Goal: Find specific page/section: Find specific page/section

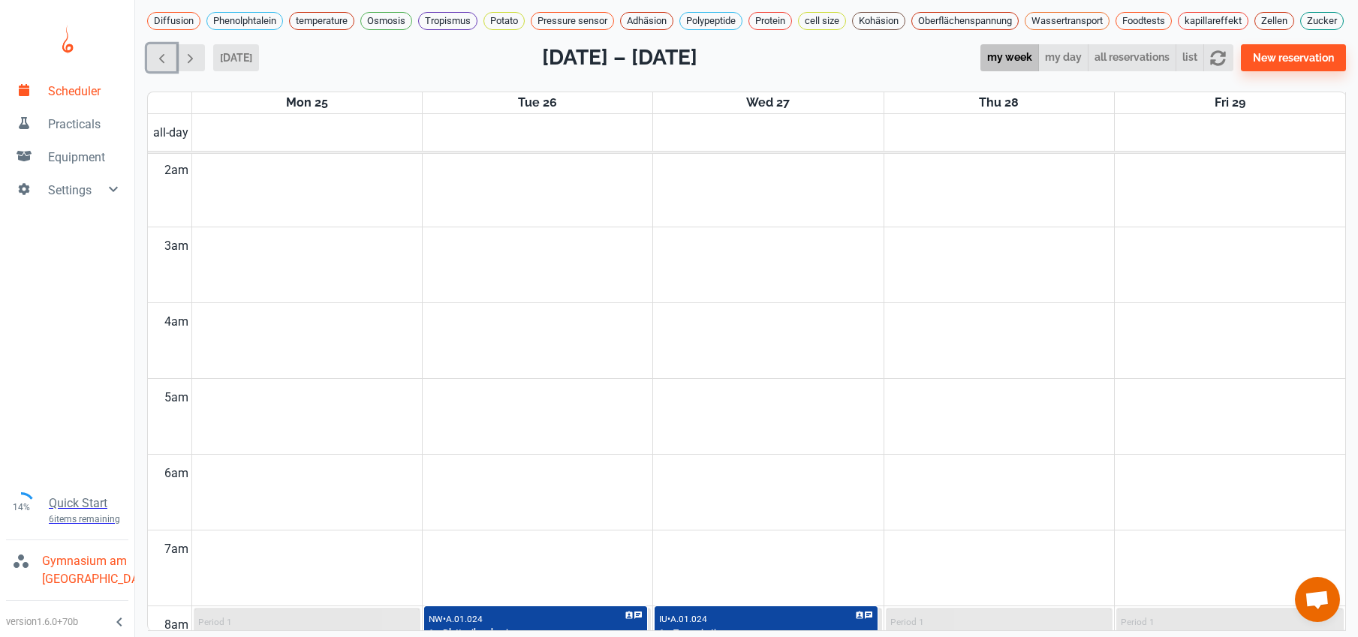
click at [156, 66] on span "button" at bounding box center [162, 58] width 16 height 16
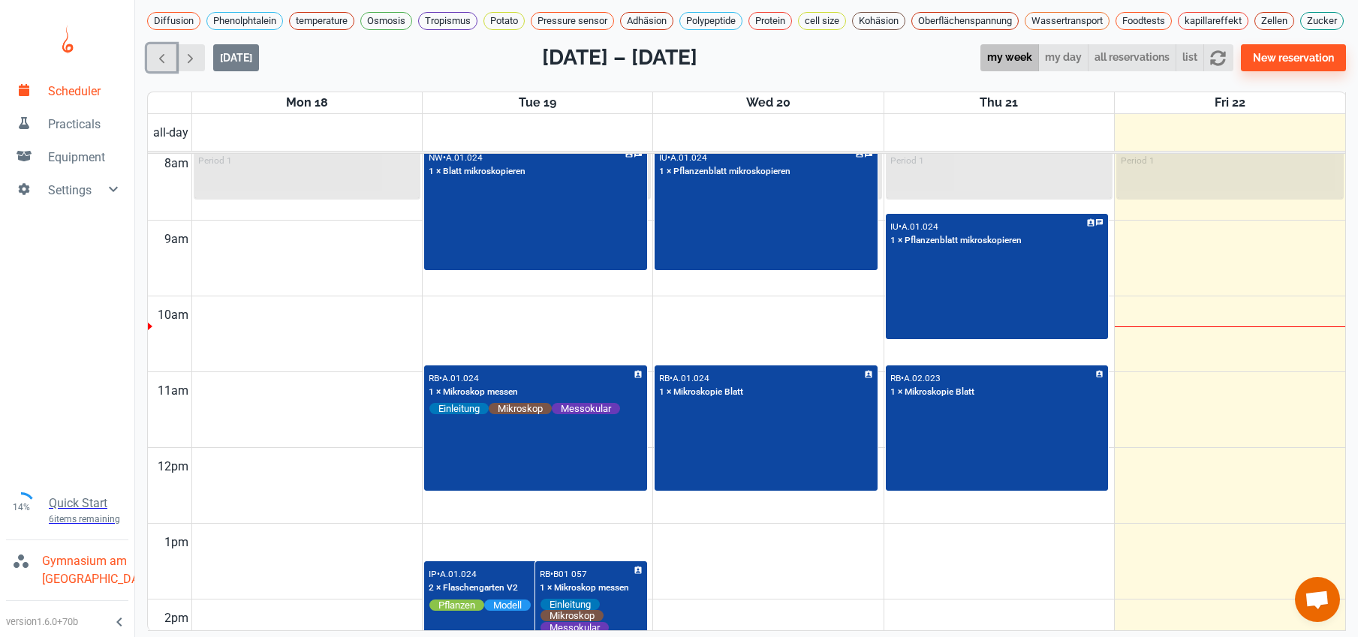
scroll to position [692, 0]
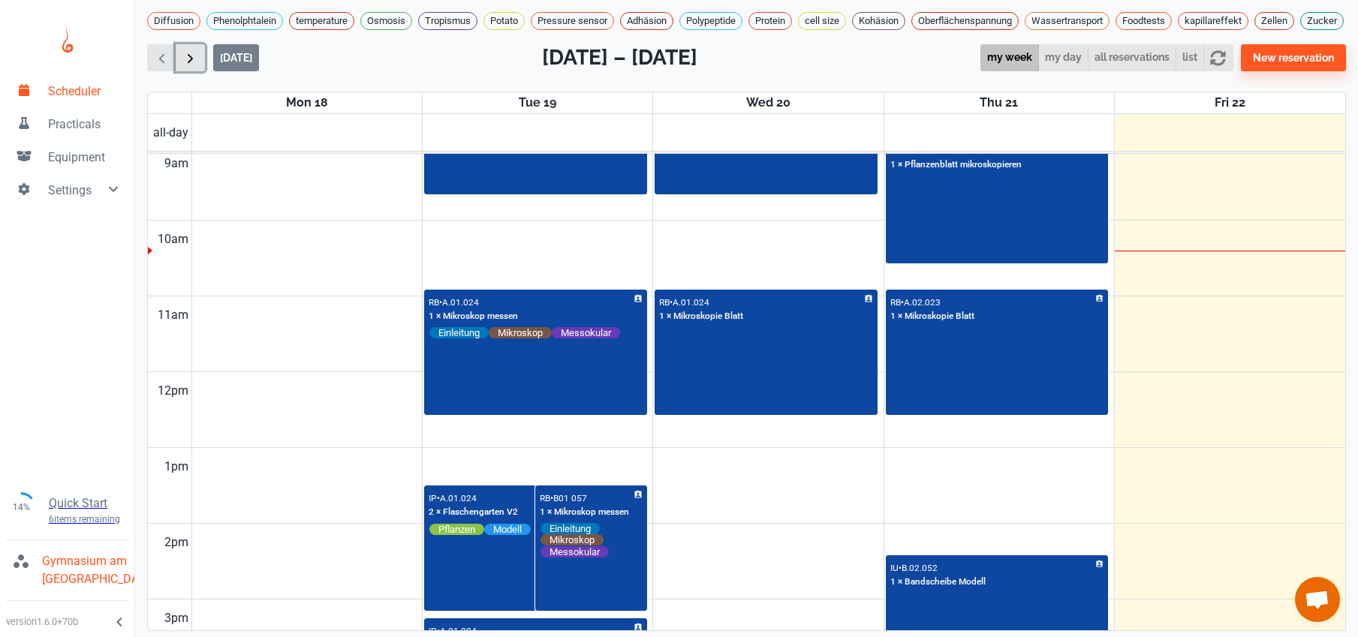
click at [193, 66] on span "button" at bounding box center [190, 58] width 16 height 16
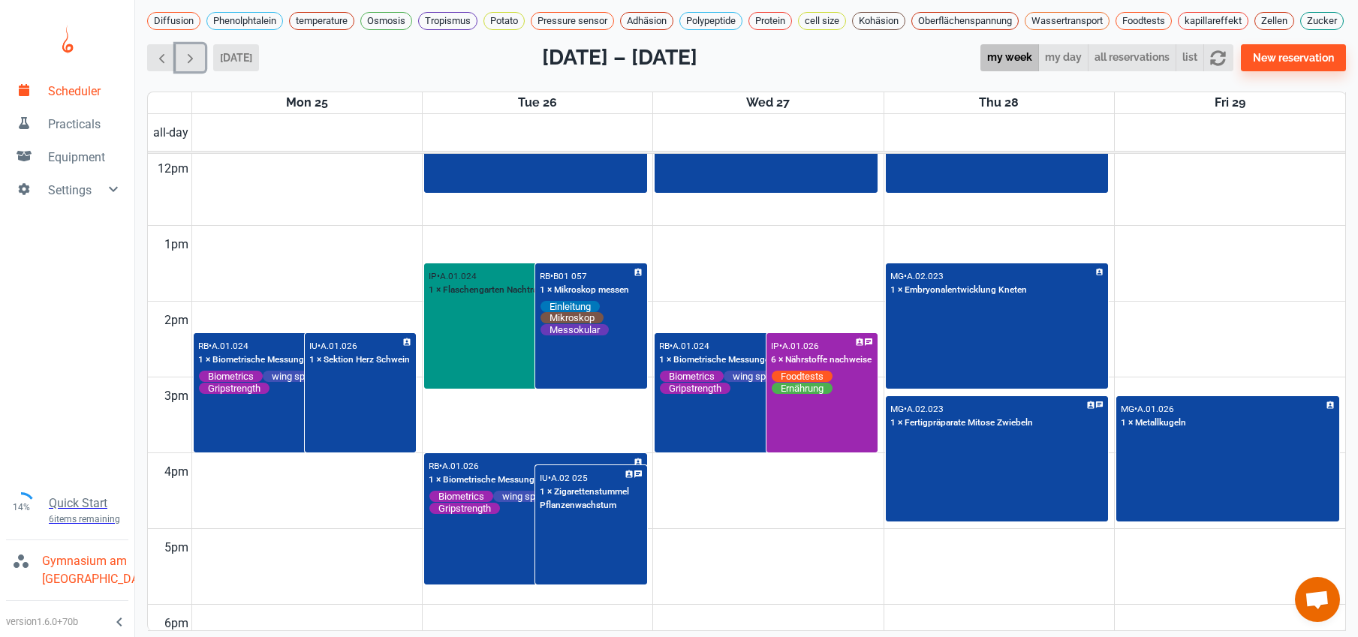
scroll to position [1010, 0]
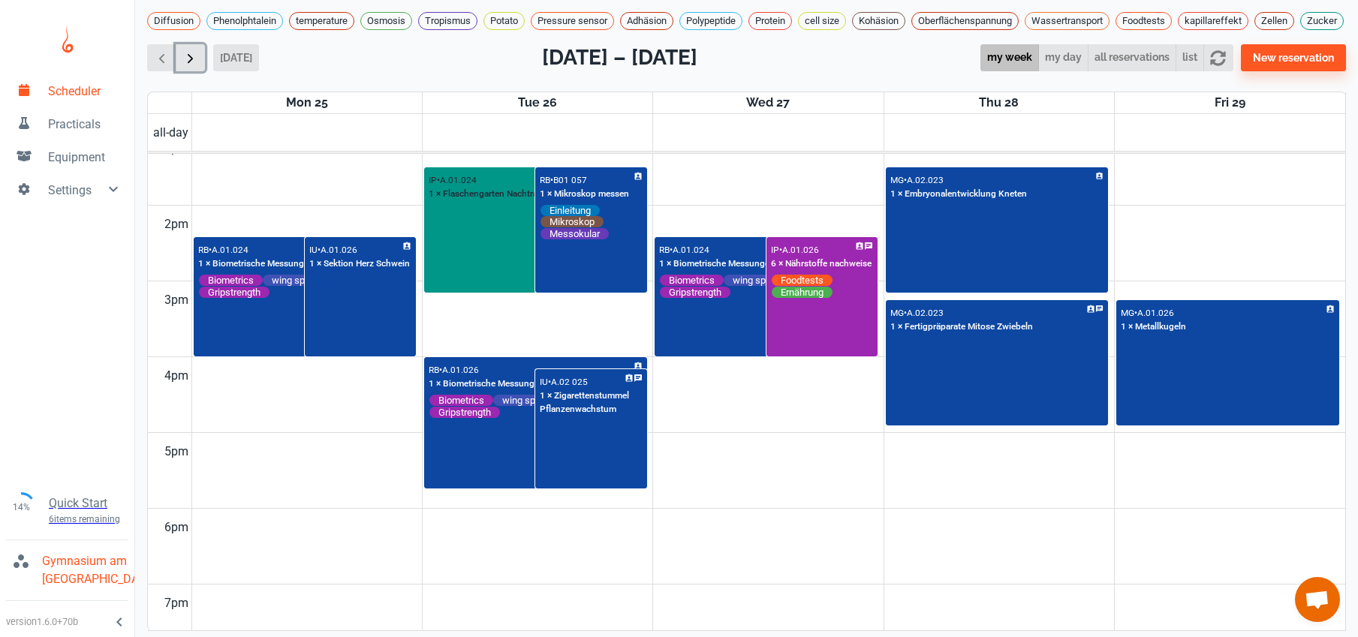
click at [198, 72] on button "button" at bounding box center [190, 58] width 29 height 28
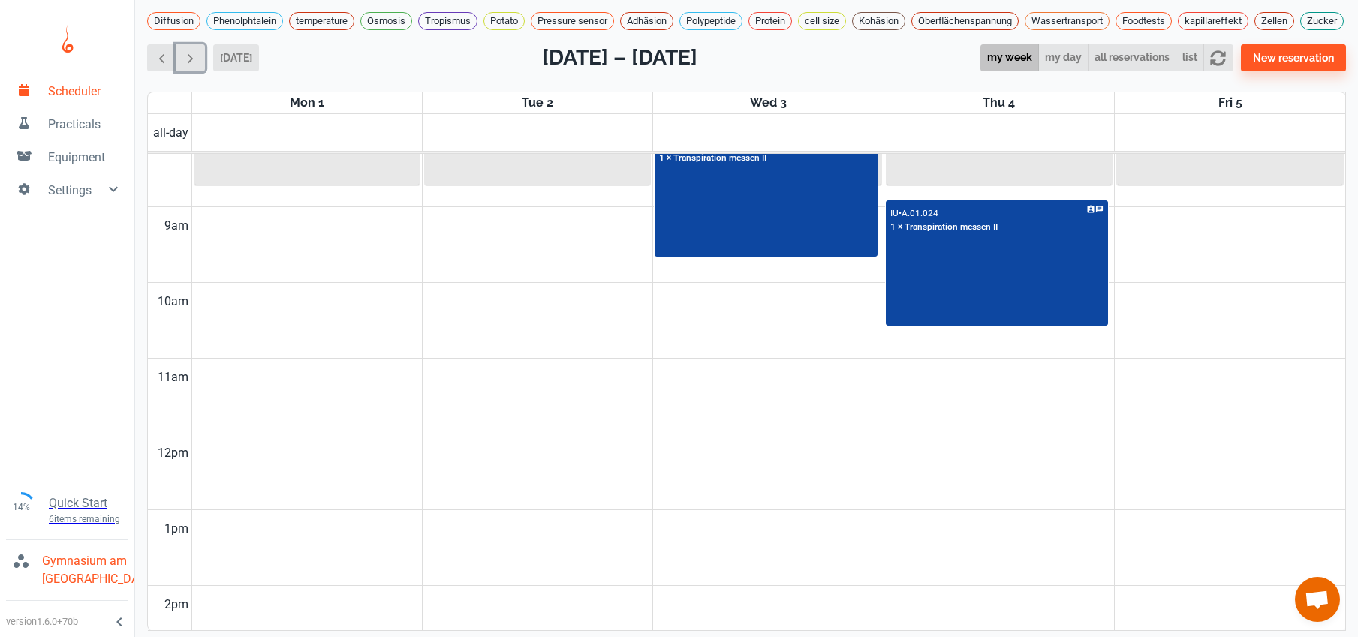
scroll to position [666, 0]
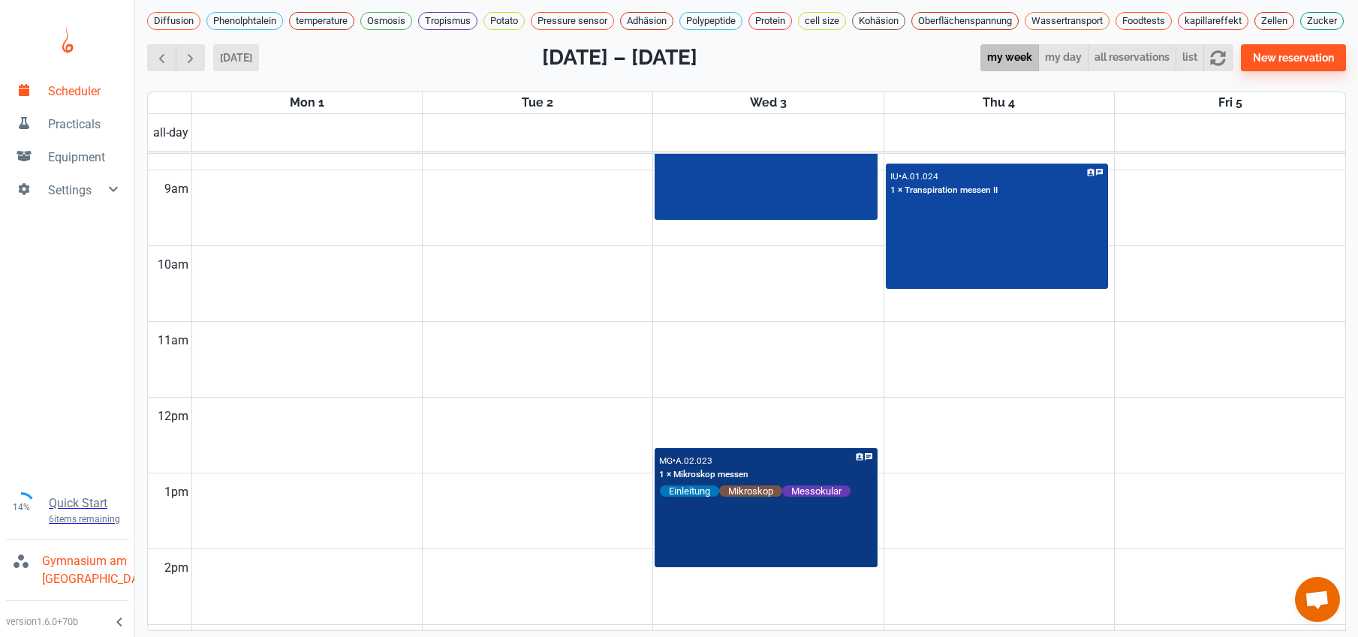
click at [713, 536] on div "MG • A.02.023 1 × Mikroskop messen Einleitung Mikroskop Messokular" at bounding box center [766, 508] width 220 height 117
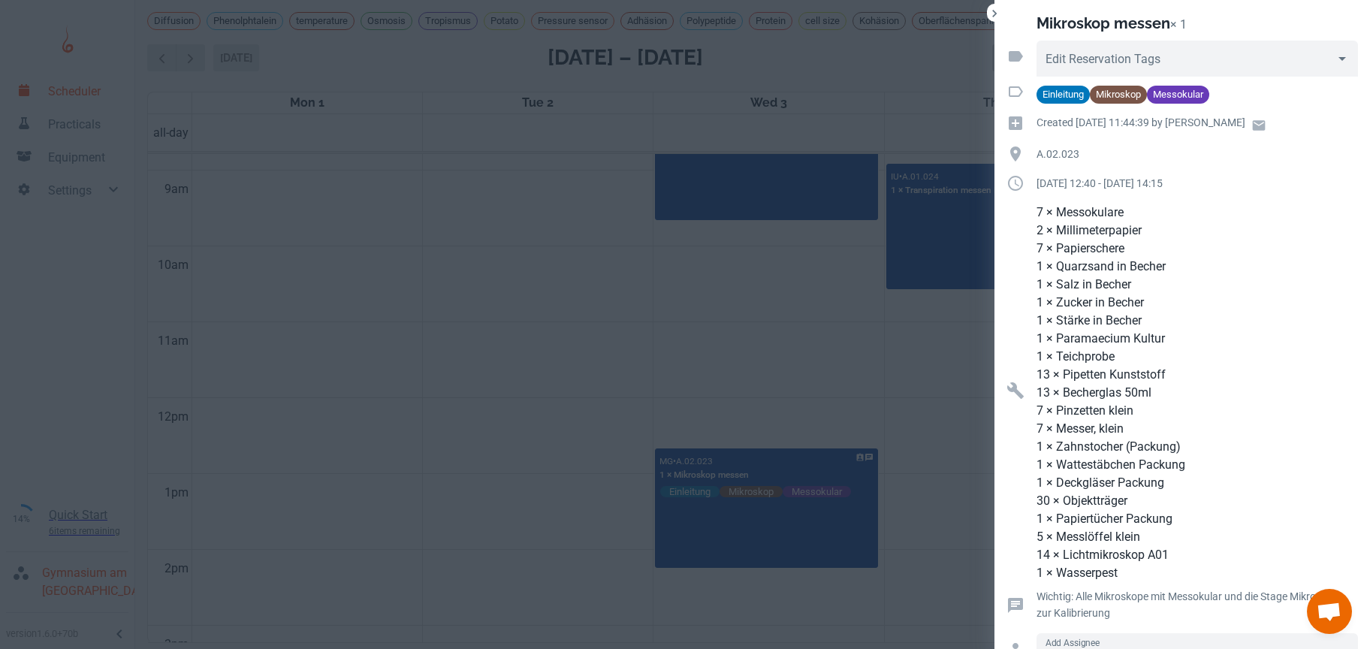
click at [339, 181] on div at bounding box center [685, 324] width 1370 height 649
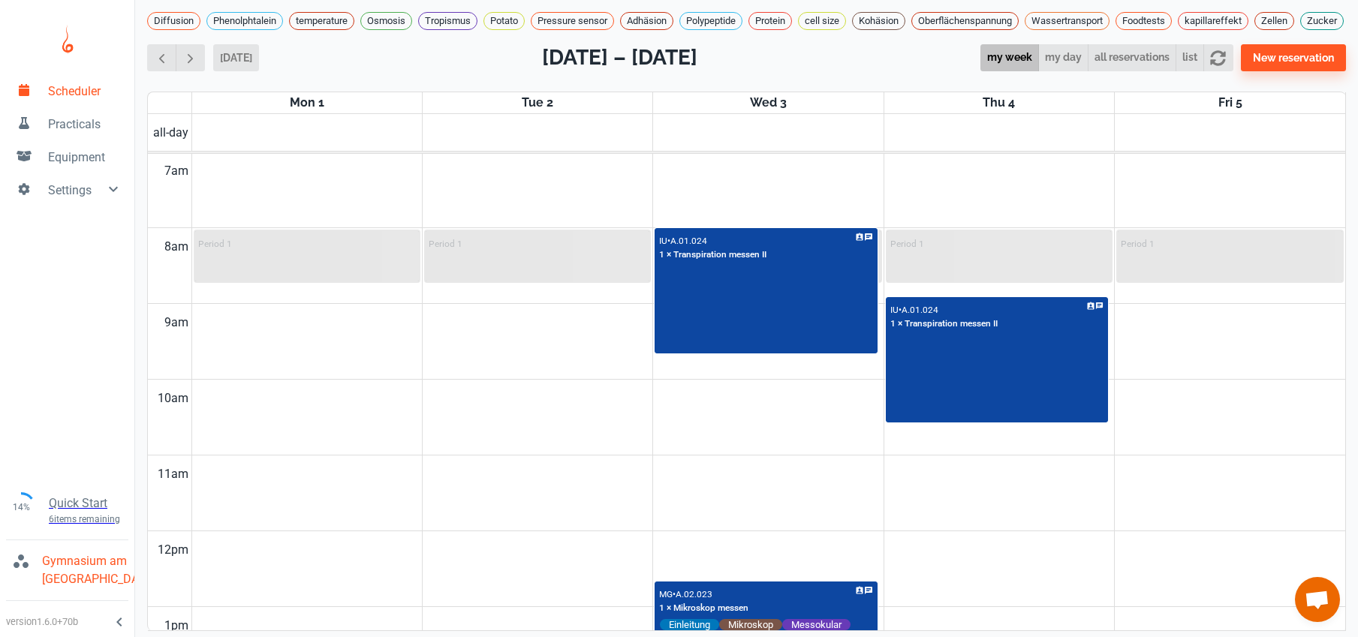
scroll to position [189, 0]
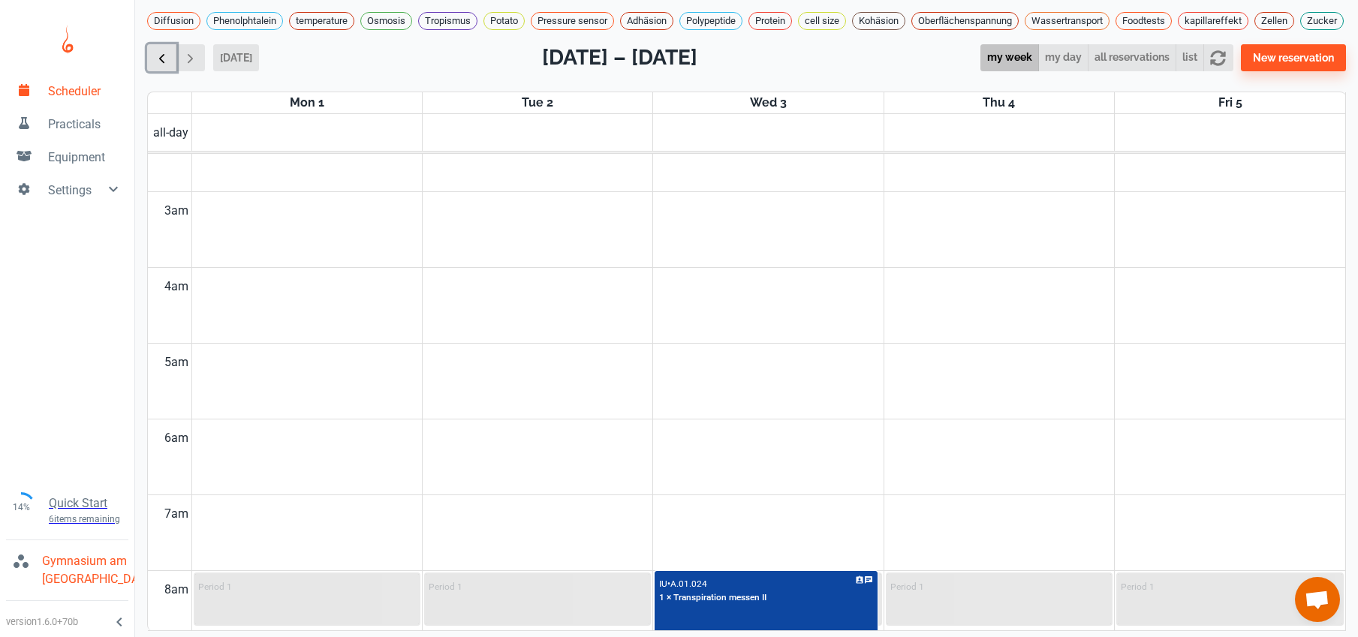
click at [168, 66] on span "button" at bounding box center [162, 58] width 16 height 16
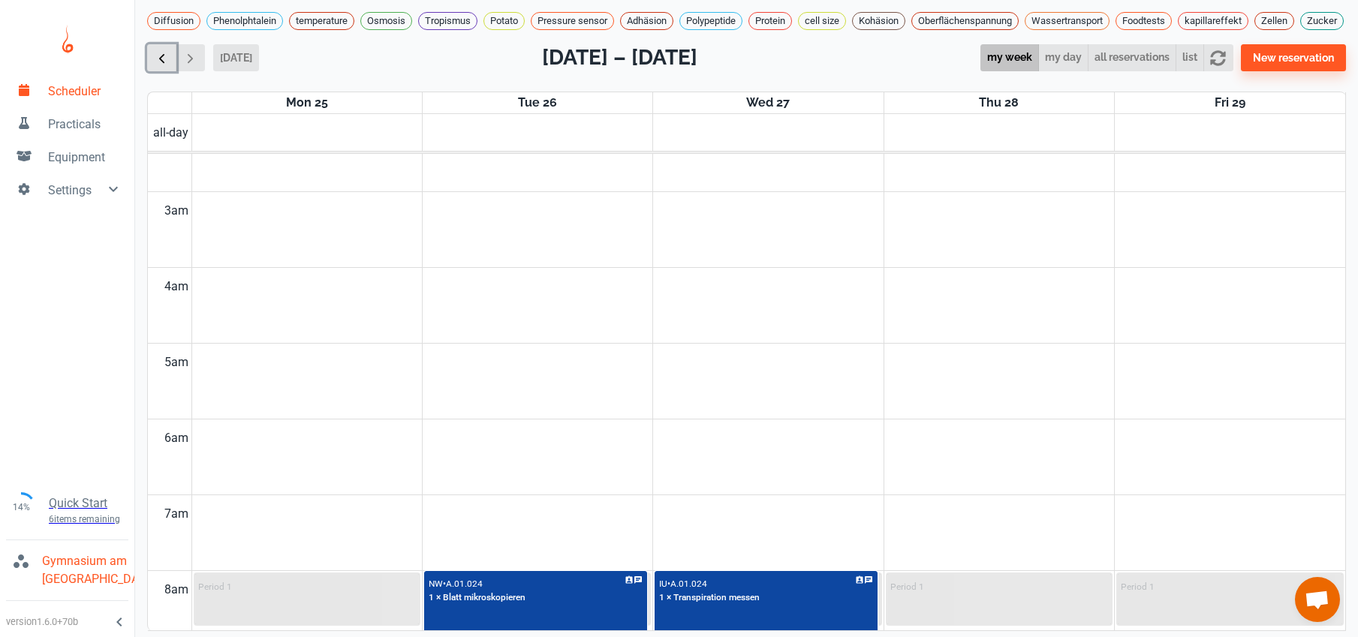
scroll to position [607, 0]
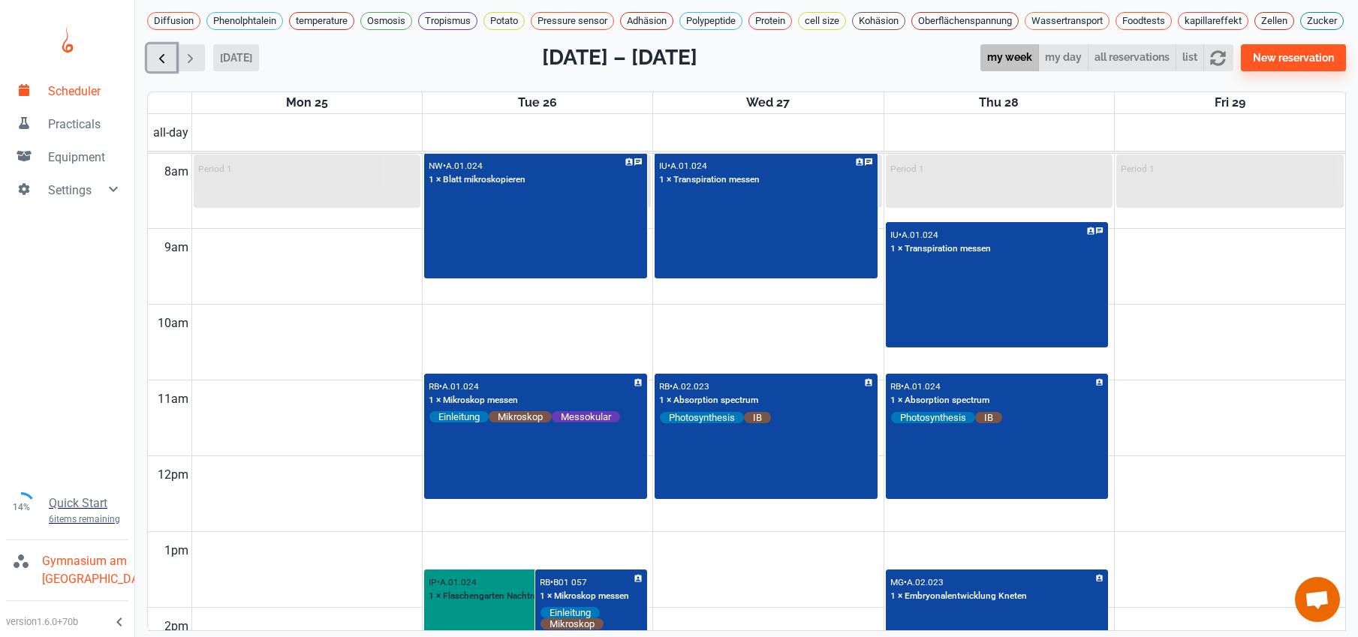
click at [168, 66] on span "button" at bounding box center [162, 58] width 16 height 16
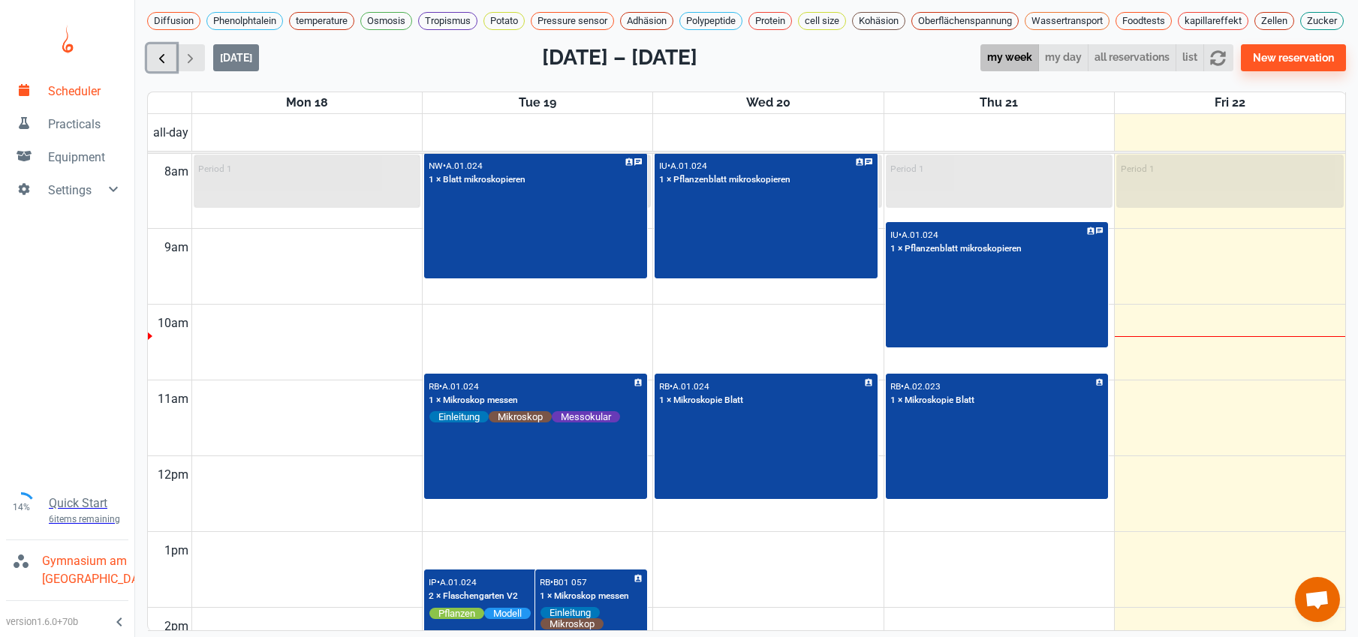
click at [168, 66] on span "button" at bounding box center [162, 58] width 16 height 16
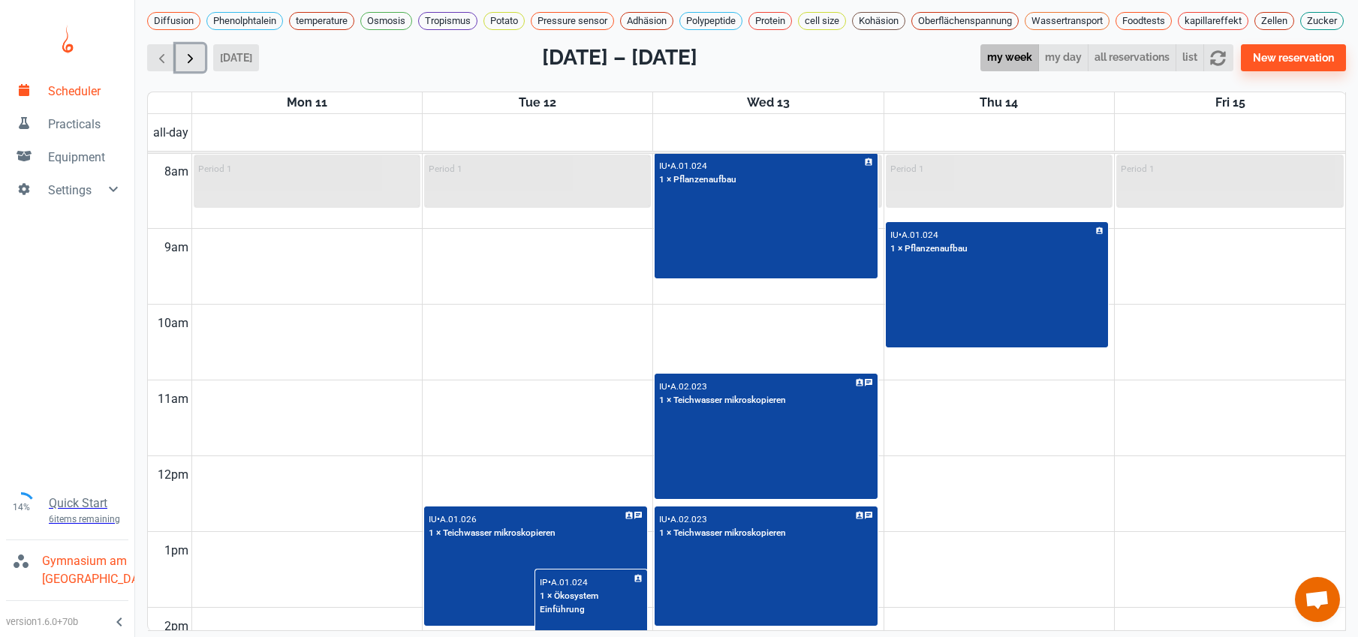
click at [188, 66] on span "button" at bounding box center [190, 58] width 16 height 16
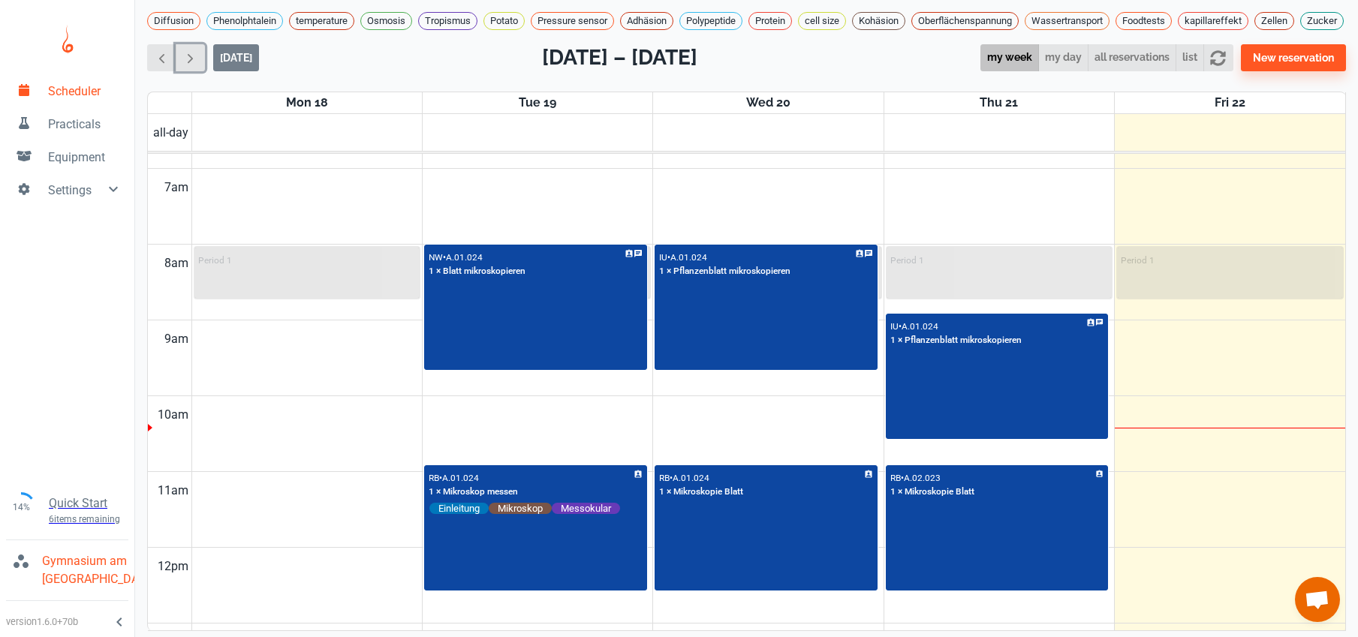
scroll to position [513, 0]
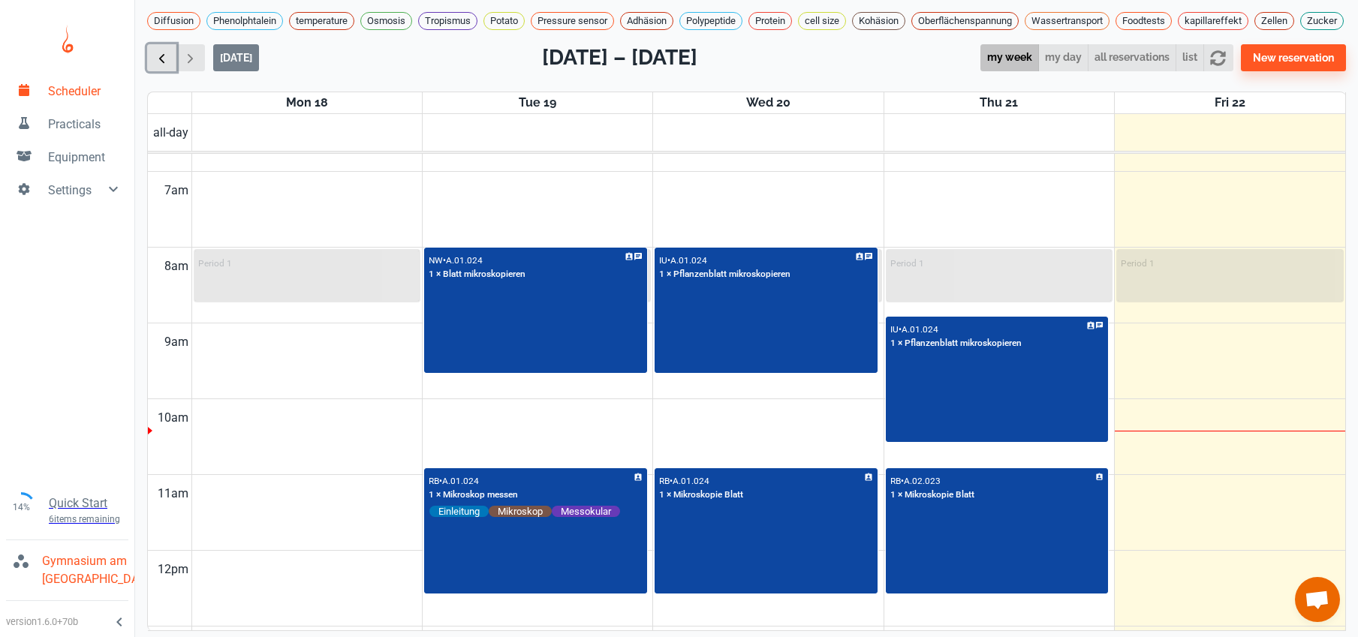
click at [170, 66] on button "button" at bounding box center [161, 58] width 29 height 28
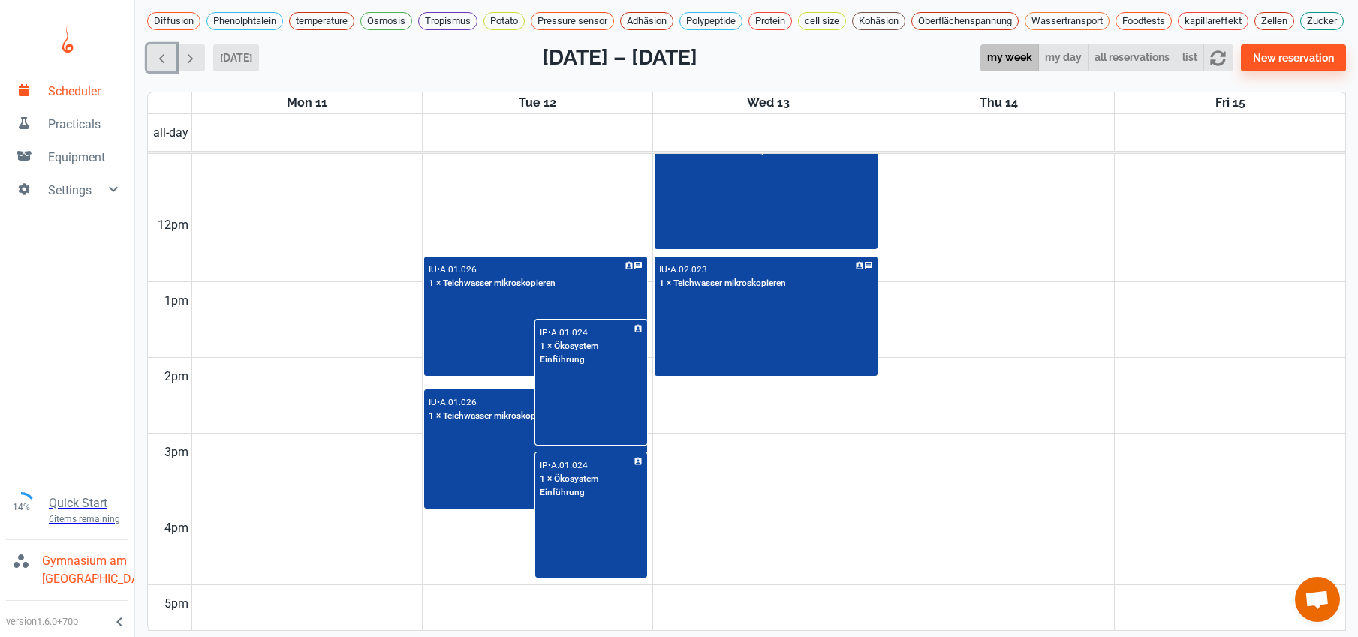
scroll to position [561, 0]
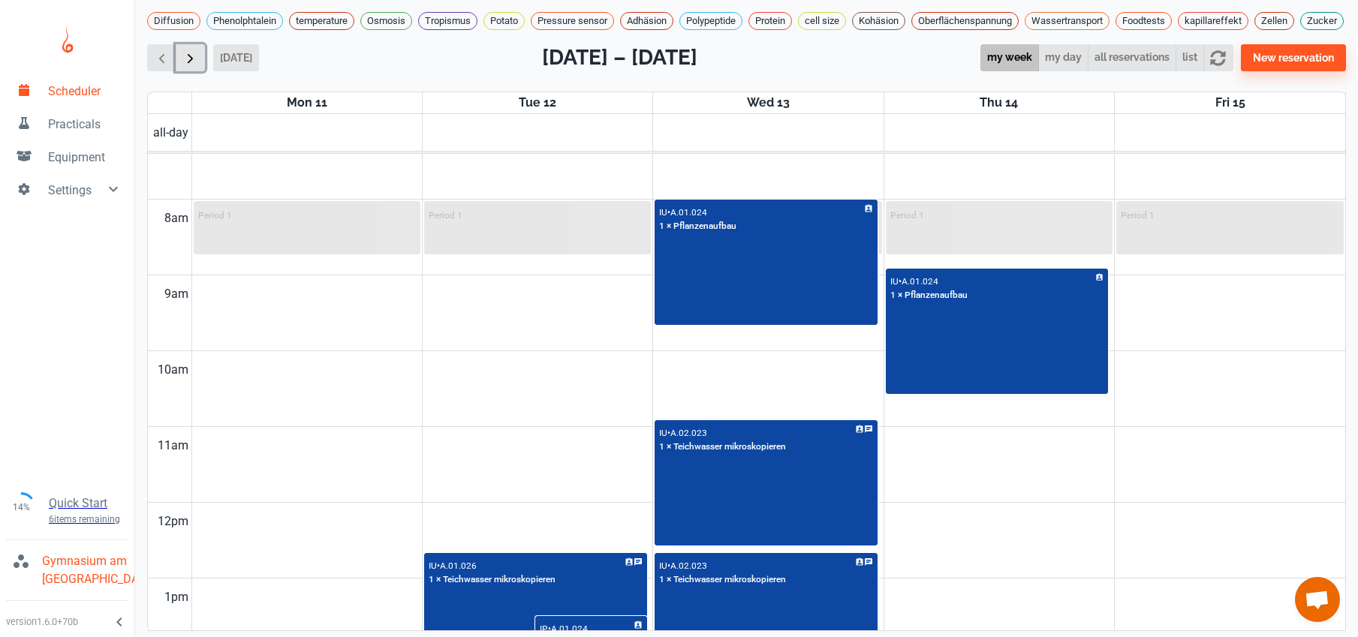
click at [188, 62] on span "button" at bounding box center [190, 58] width 16 height 16
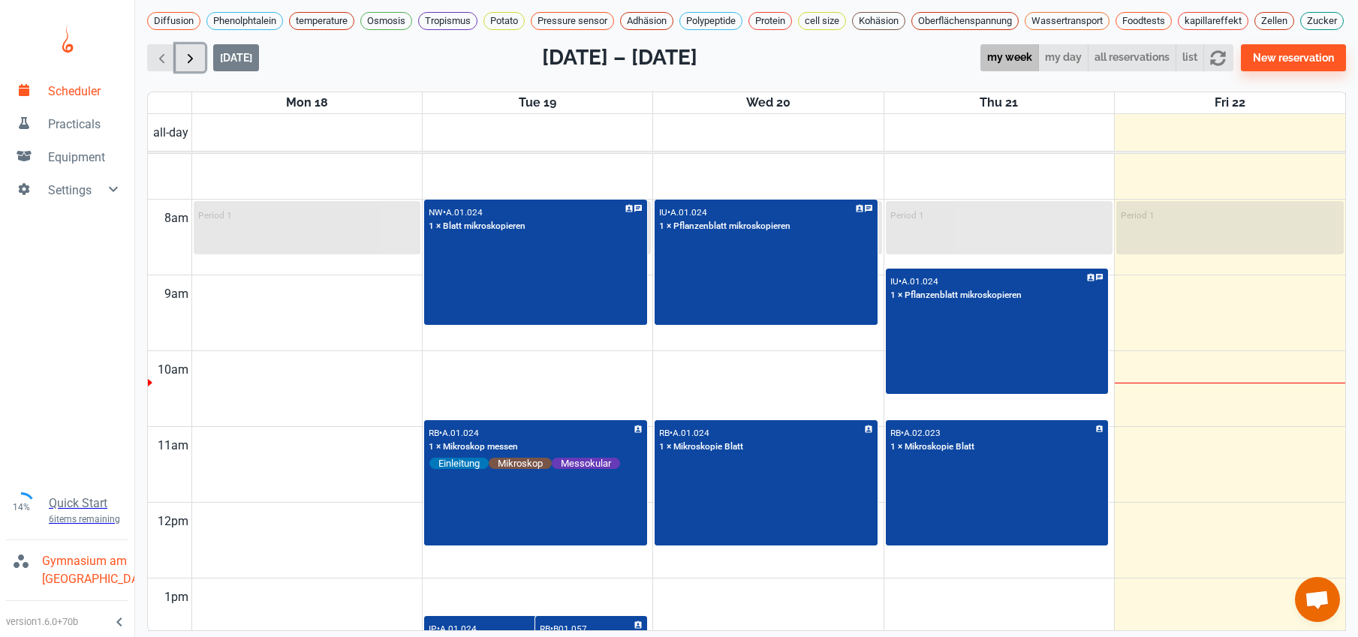
scroll to position [607, 0]
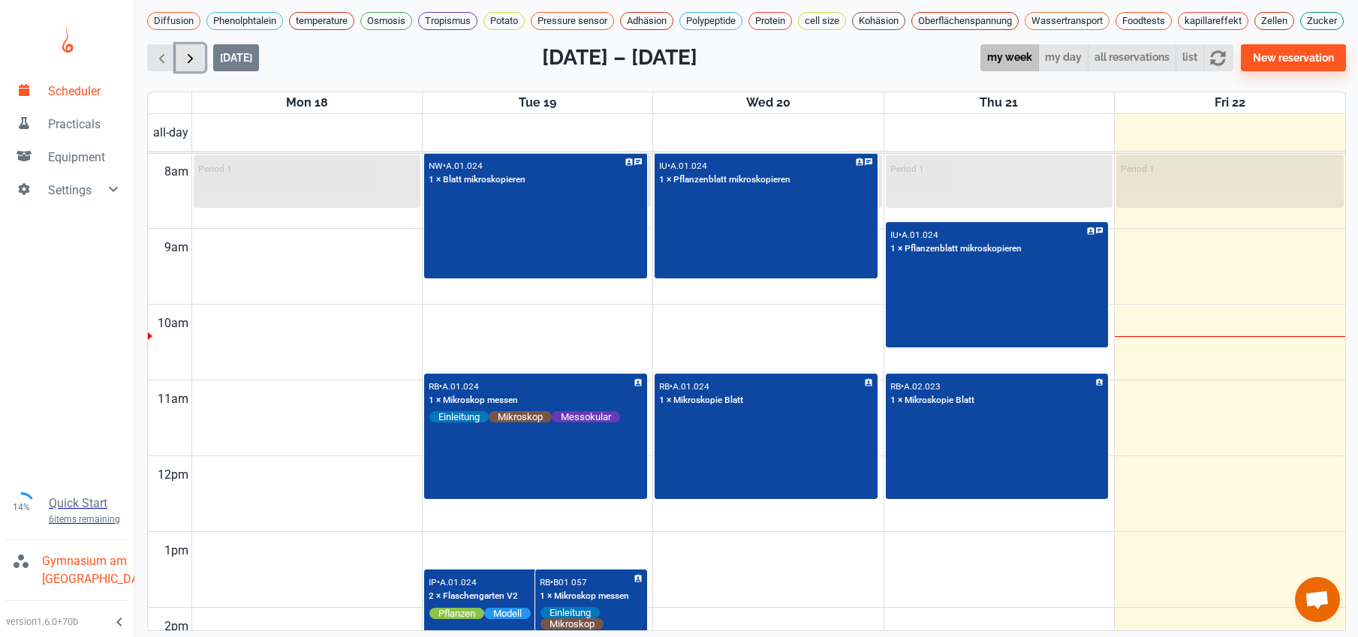
click at [188, 64] on span "button" at bounding box center [190, 58] width 16 height 16
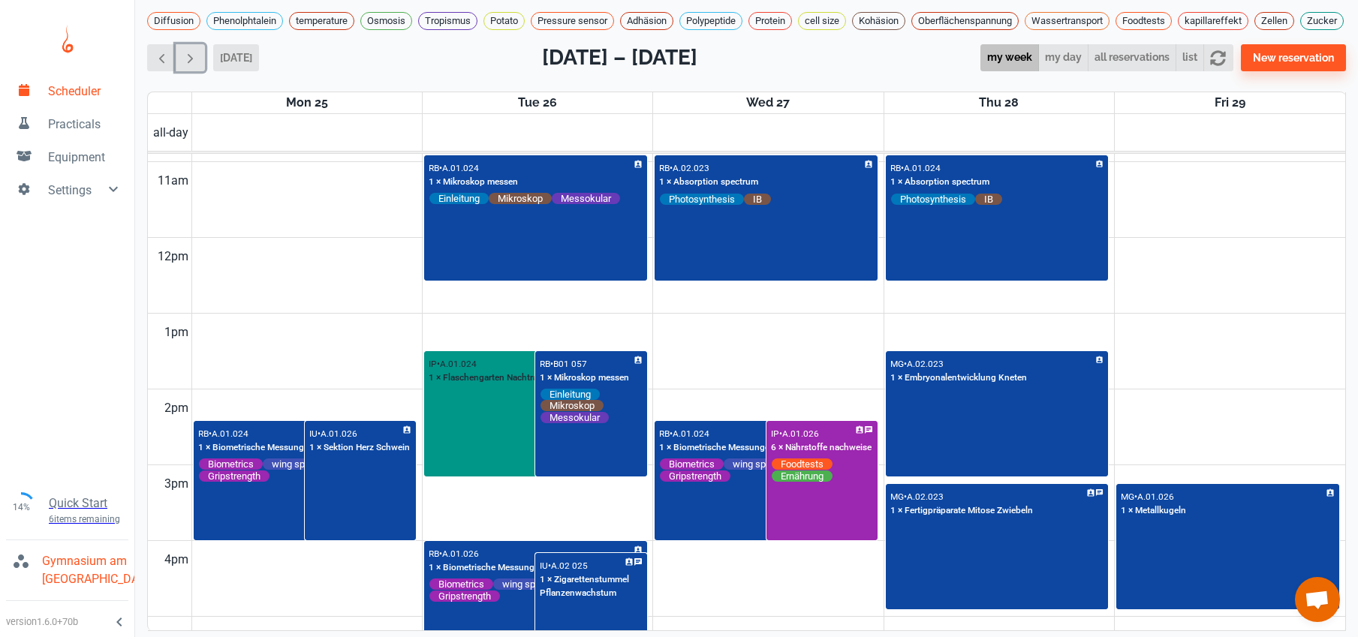
scroll to position [827, 0]
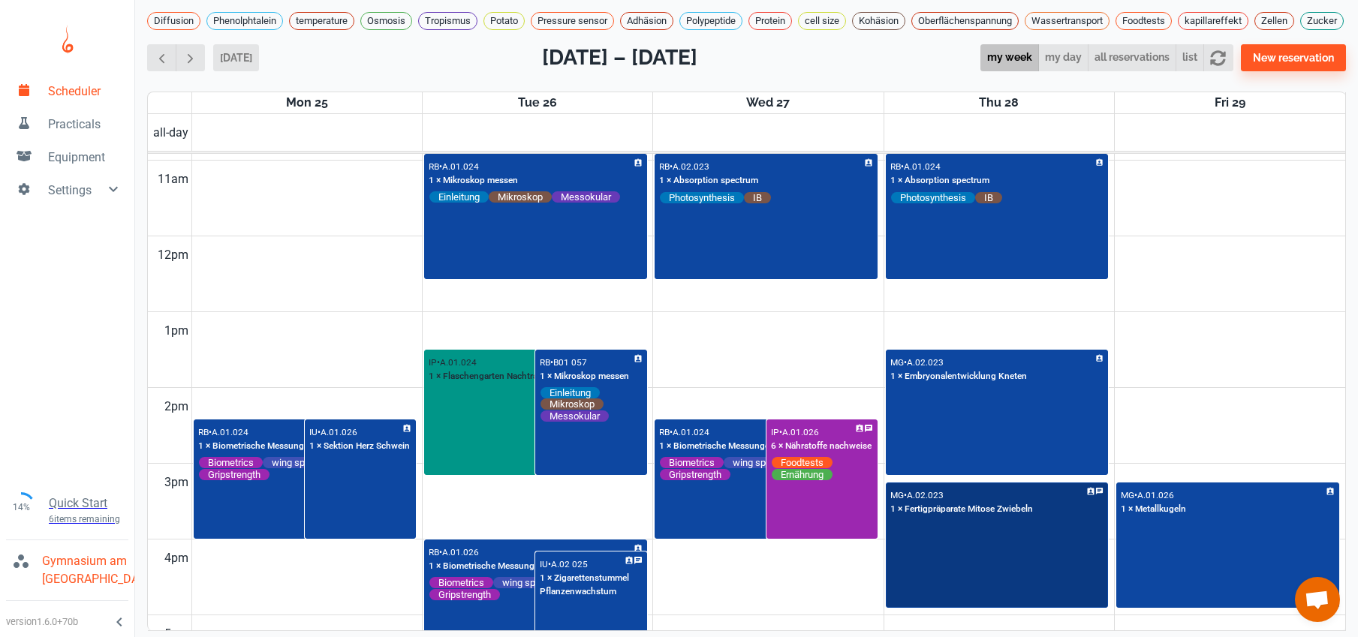
click at [942, 594] on div "MG • A.02.023 1 × Fertigpräparate Mitose Zwiebeln" at bounding box center [997, 545] width 220 height 123
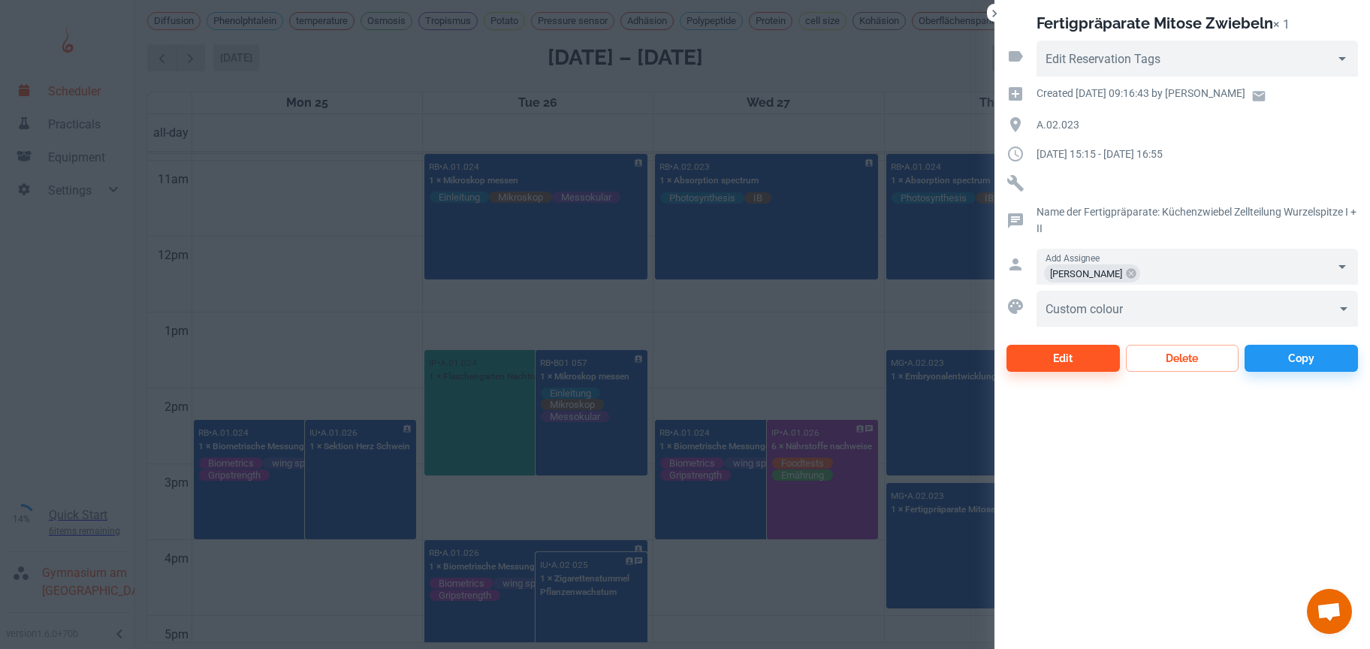
click at [830, 324] on div at bounding box center [685, 324] width 1370 height 649
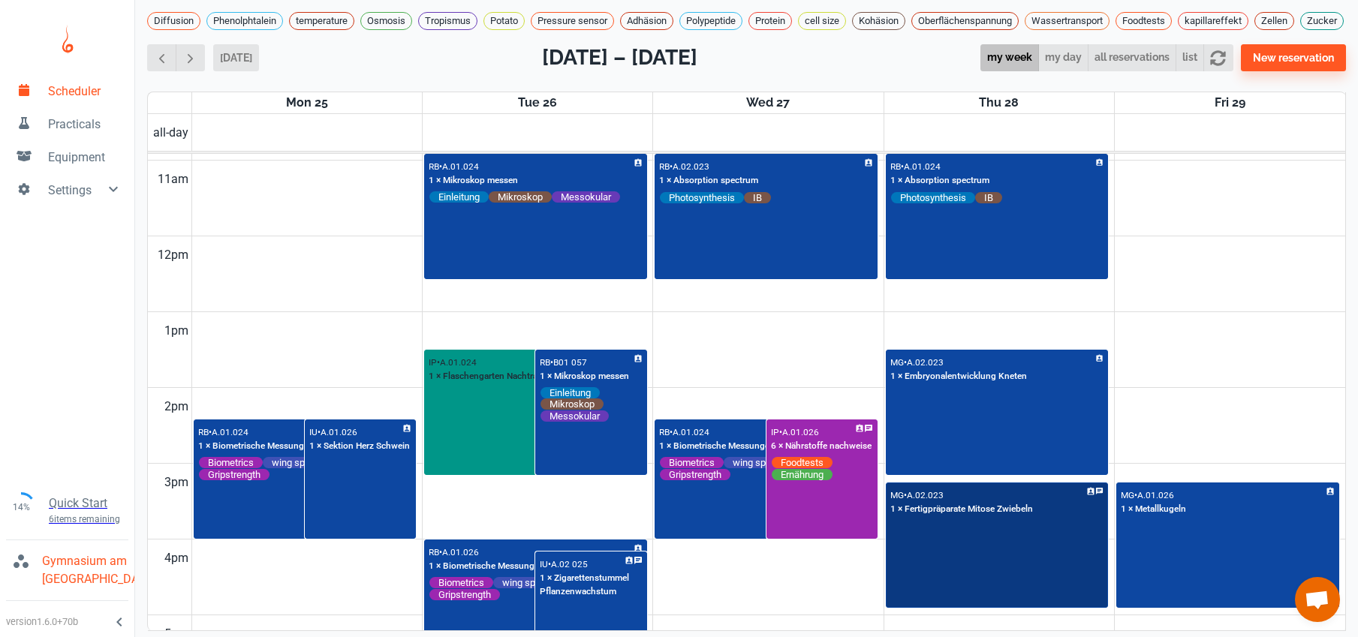
click at [967, 555] on div "MG • A.02.023 1 × Fertigpräparate Mitose Zwiebeln" at bounding box center [997, 545] width 220 height 123
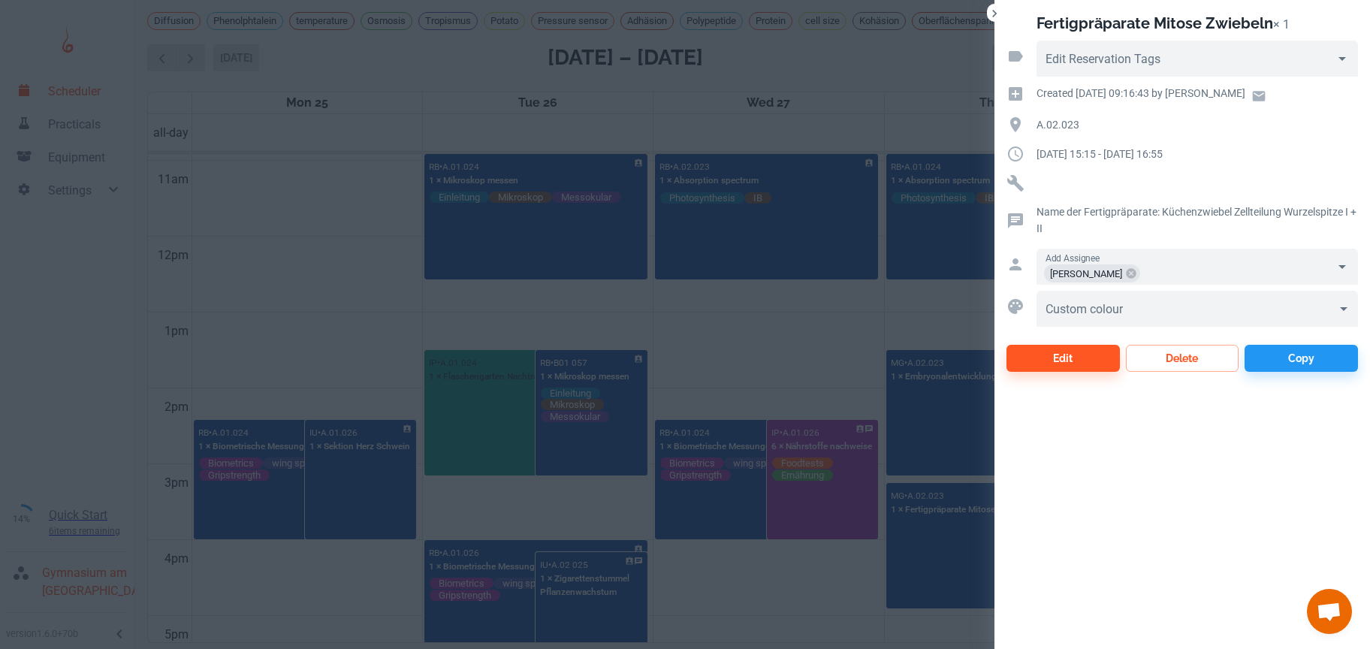
click at [758, 378] on div at bounding box center [685, 324] width 1370 height 649
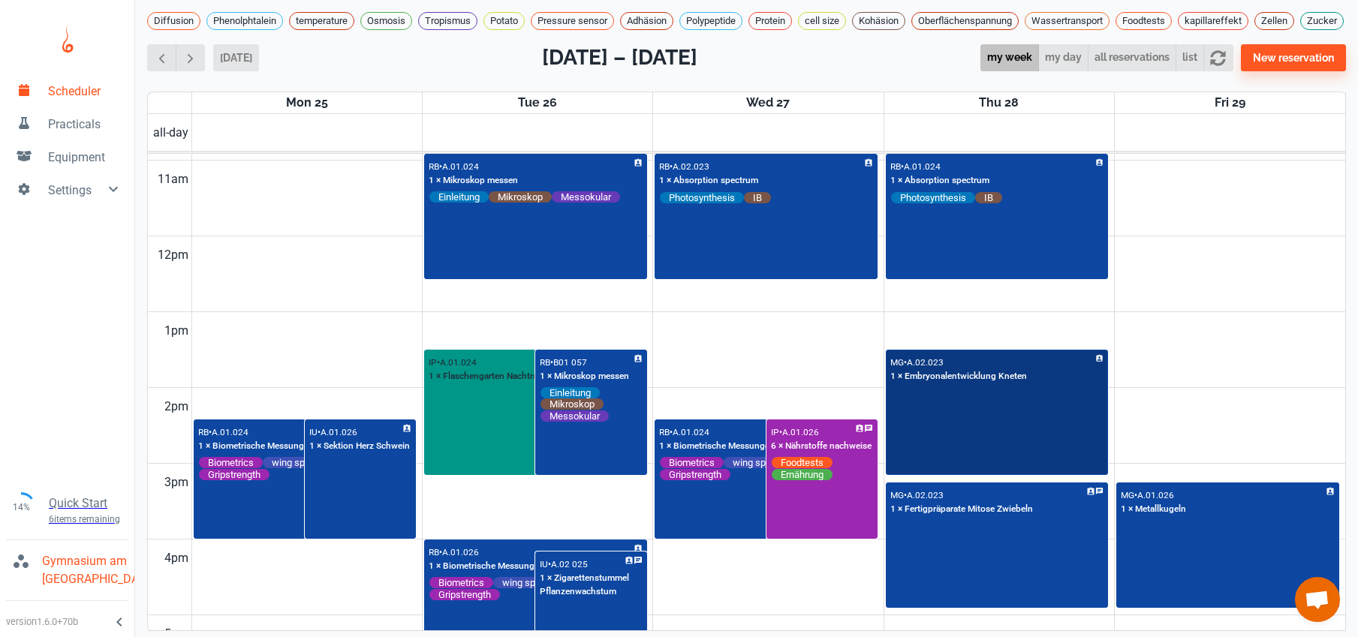
click at [934, 456] on div "MG • A.02.023 1 × Embryonalentwicklung Kneten" at bounding box center [997, 412] width 220 height 123
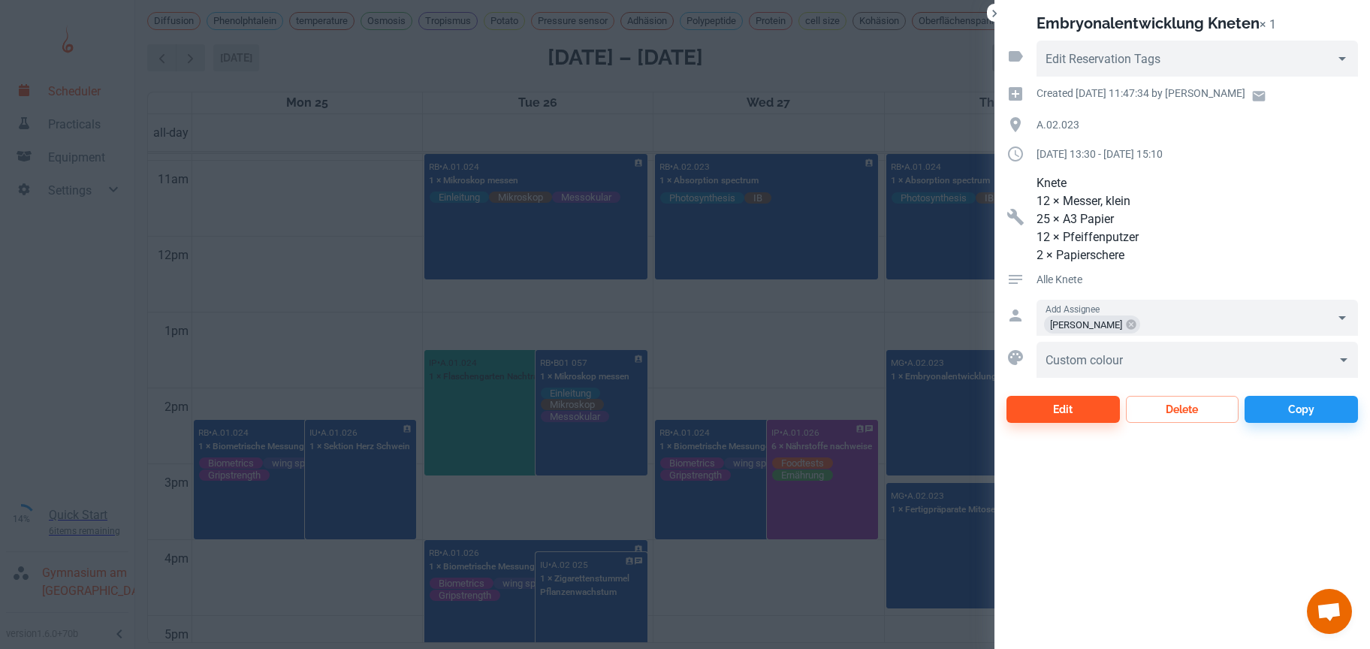
click at [743, 370] on div at bounding box center [685, 324] width 1370 height 649
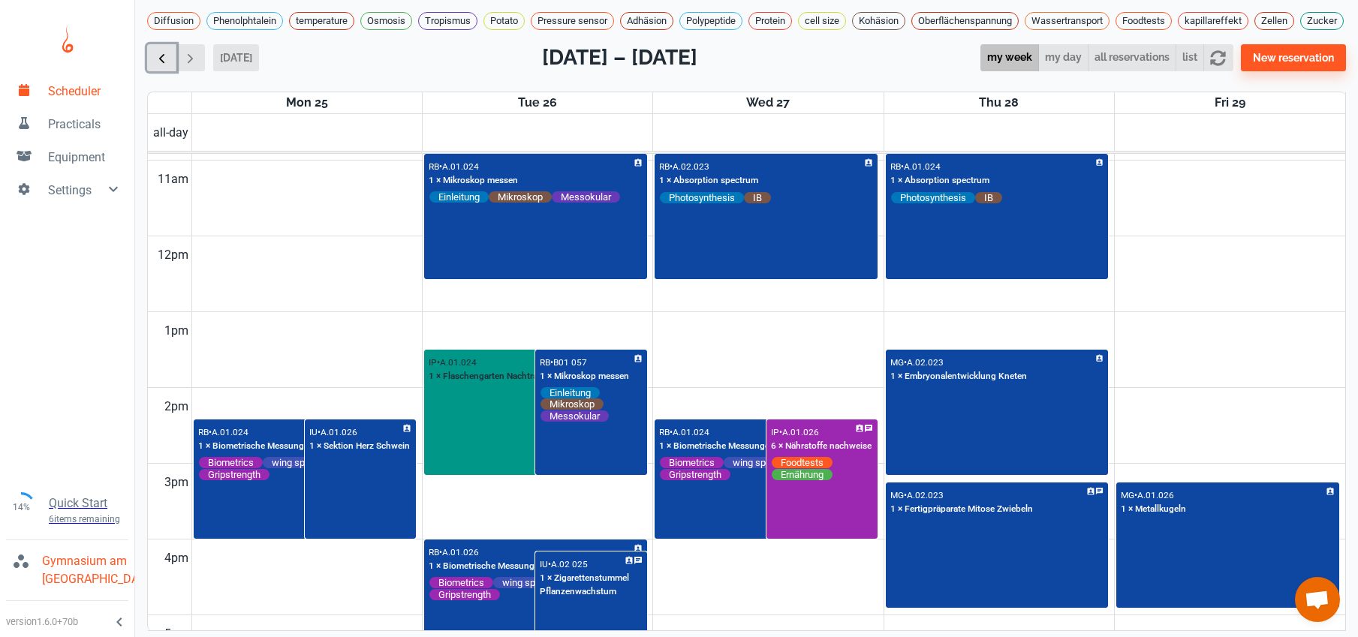
click at [163, 66] on span "button" at bounding box center [162, 58] width 16 height 16
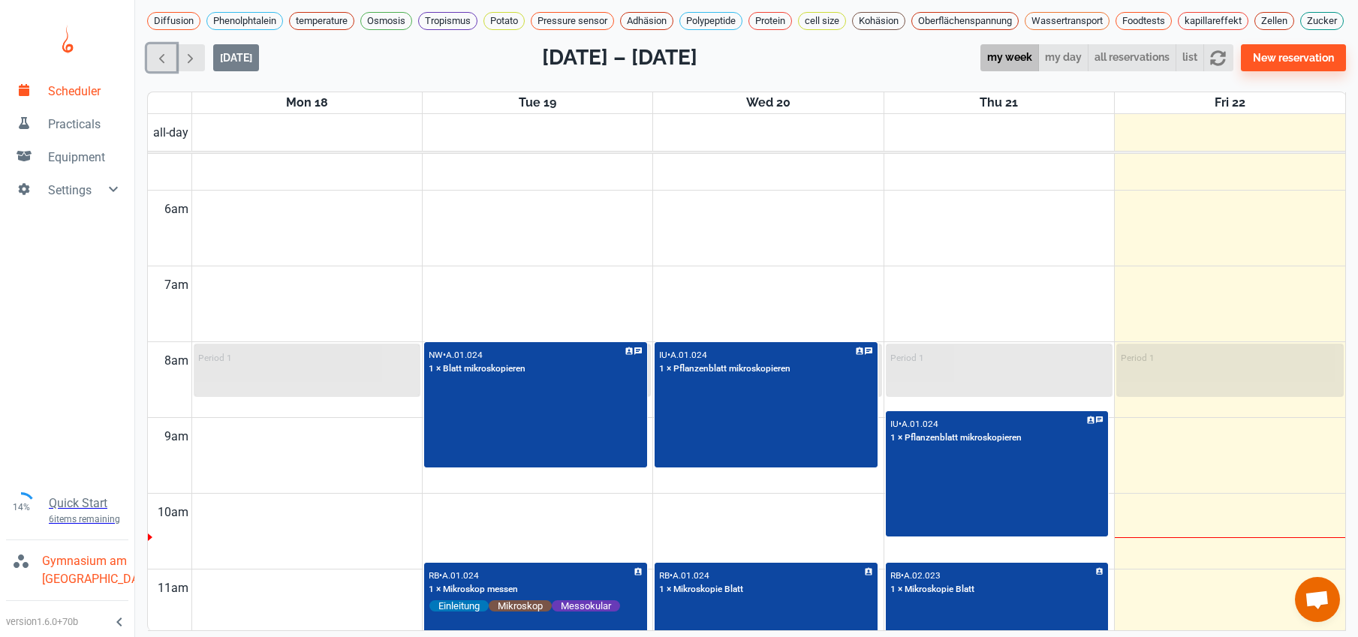
scroll to position [727, 0]
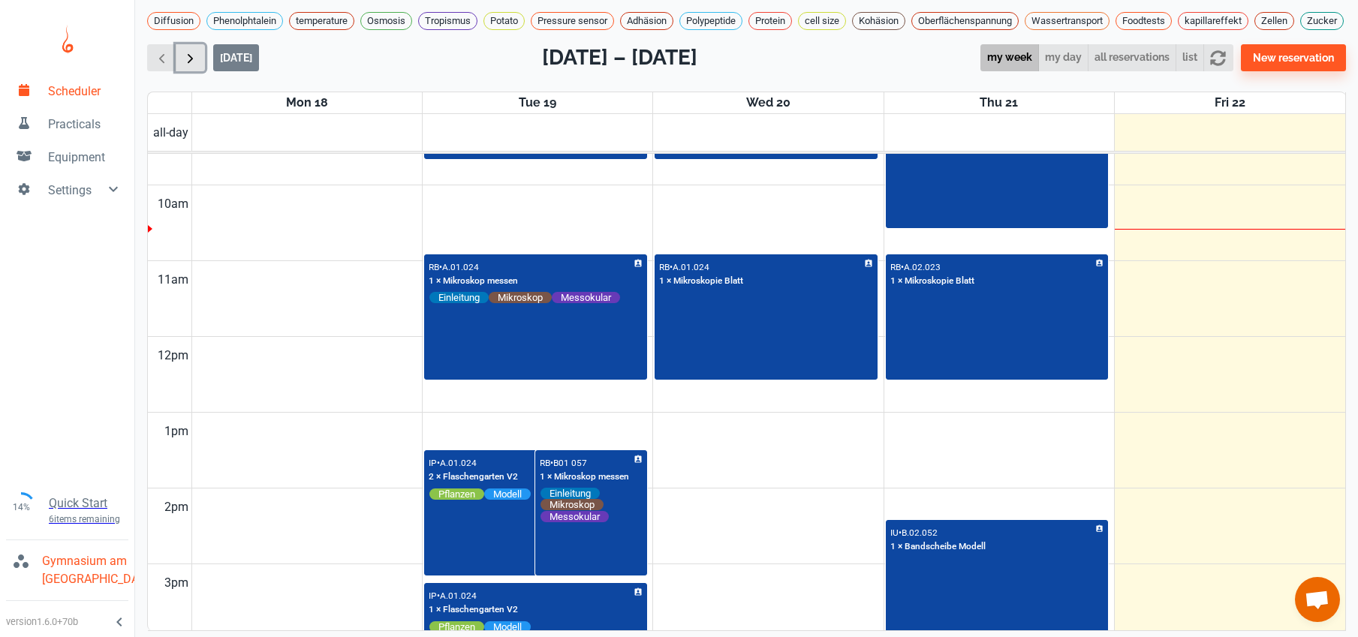
click at [197, 45] on button "button" at bounding box center [190, 58] width 29 height 28
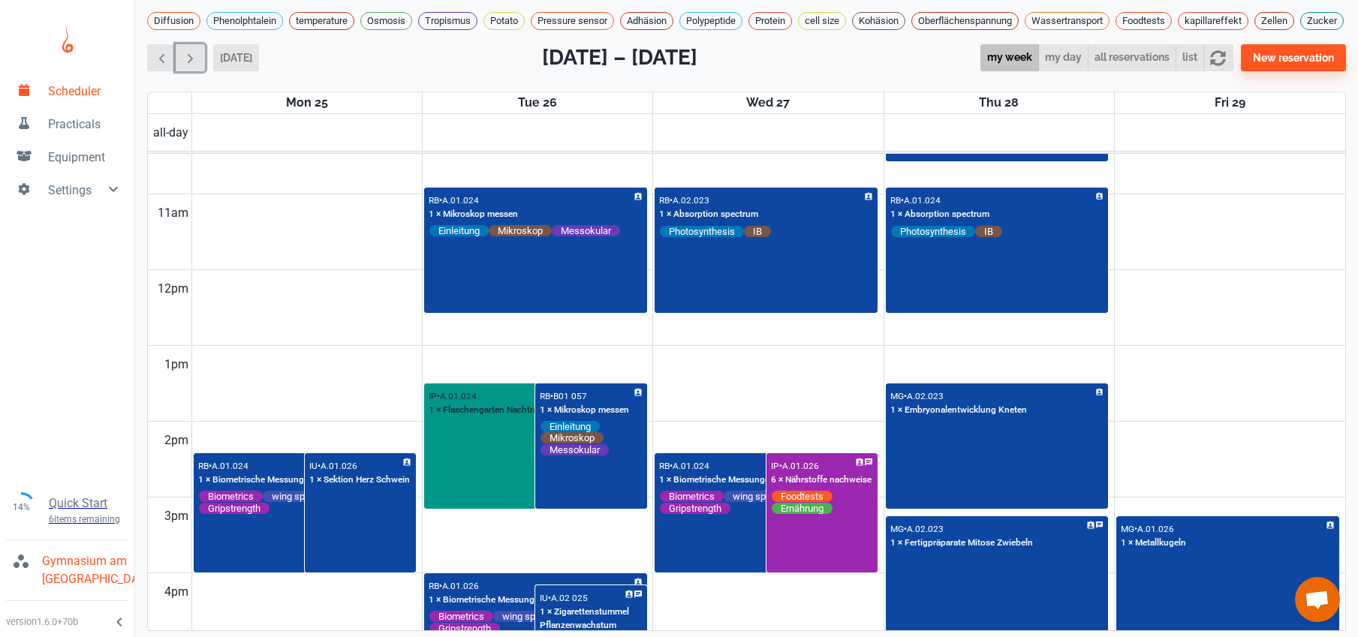
scroll to position [792, 0]
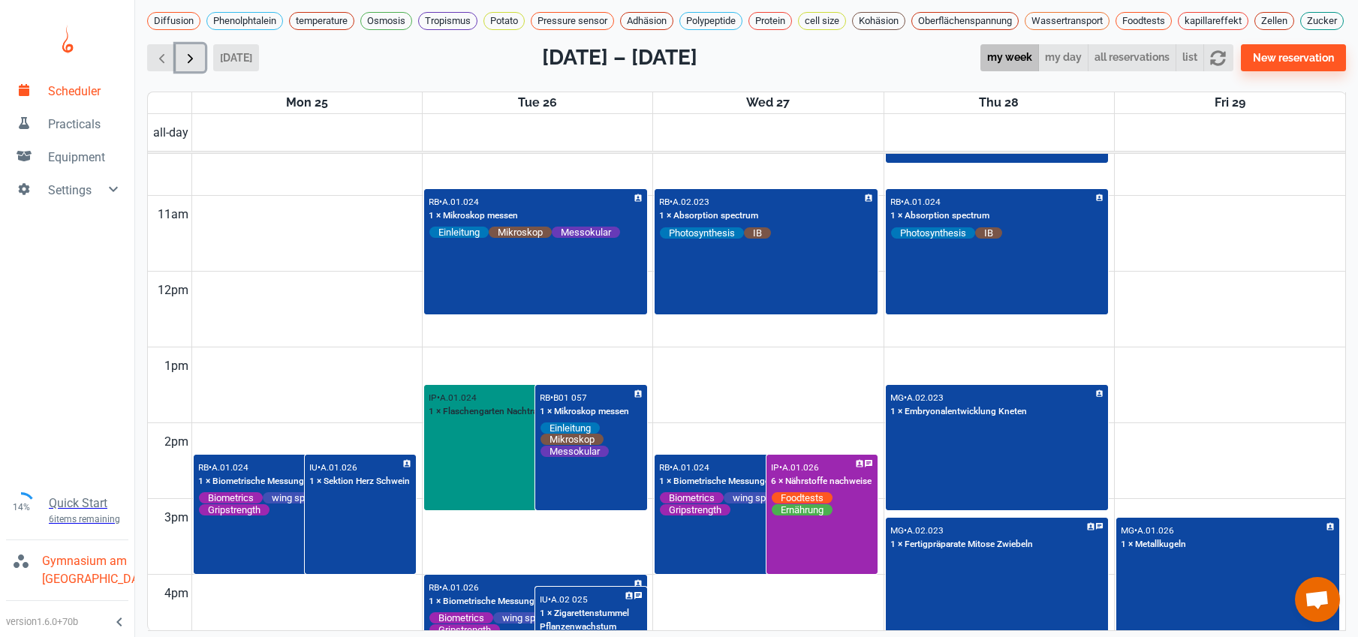
click at [197, 54] on span "button" at bounding box center [190, 58] width 16 height 16
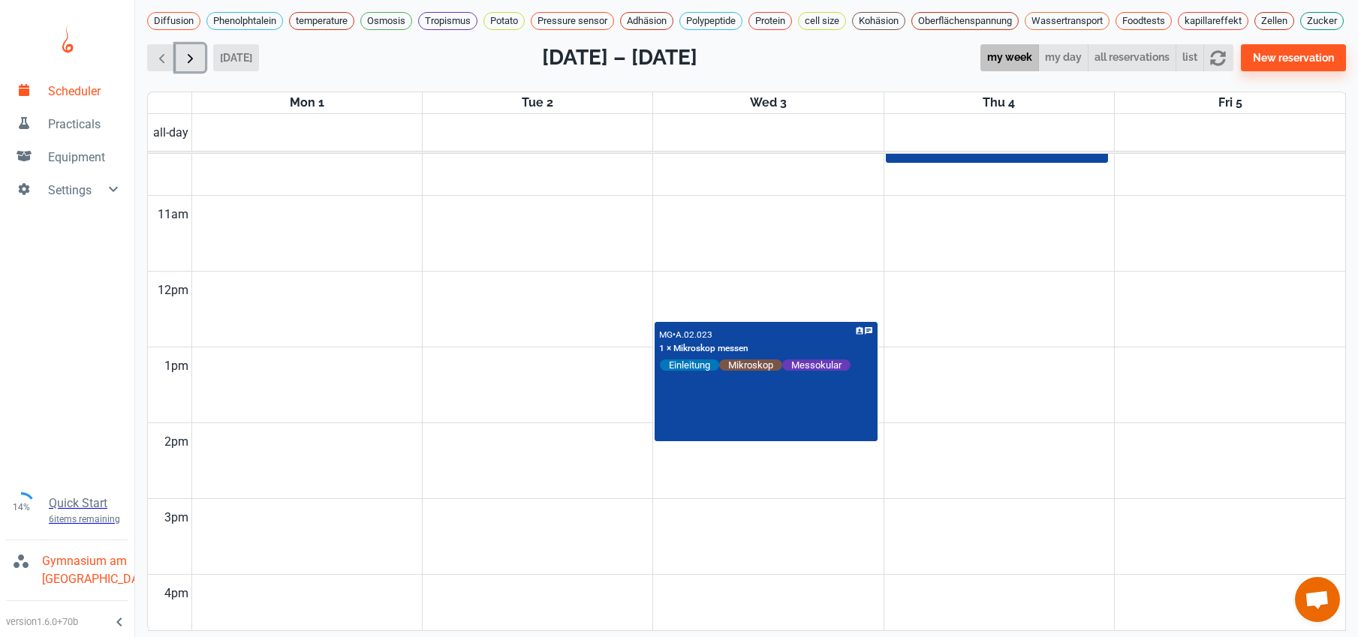
scroll to position [607, 0]
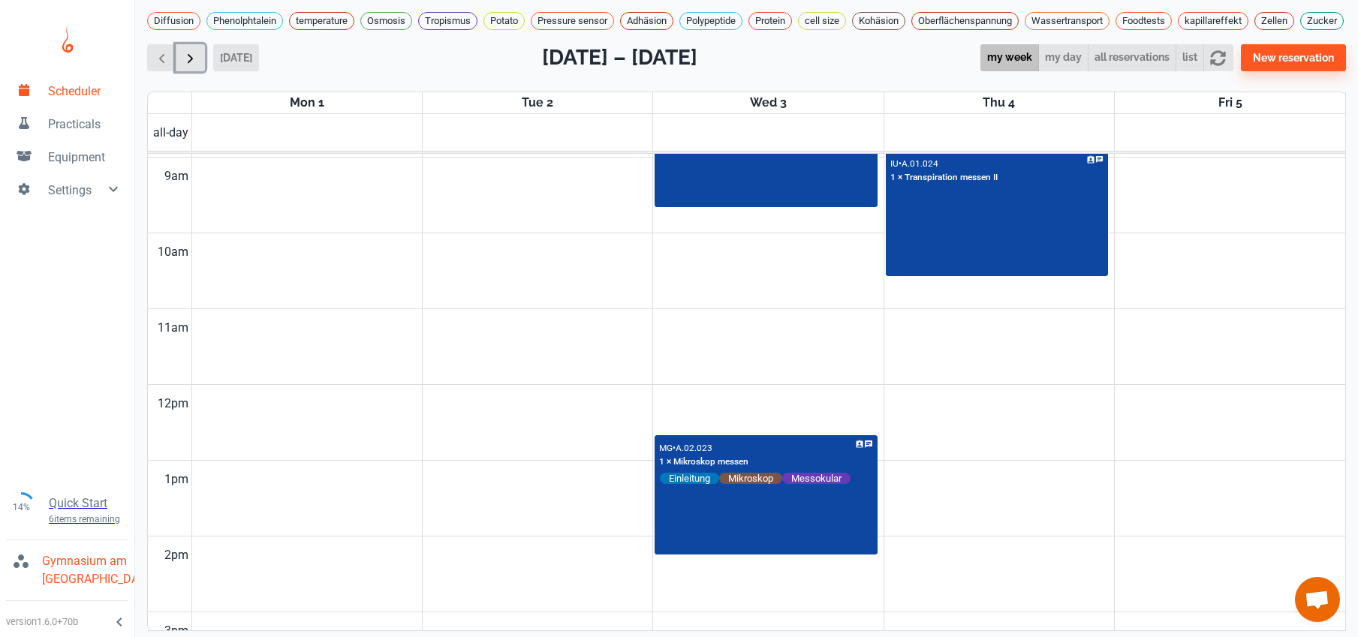
click at [196, 54] on span "button" at bounding box center [190, 58] width 16 height 16
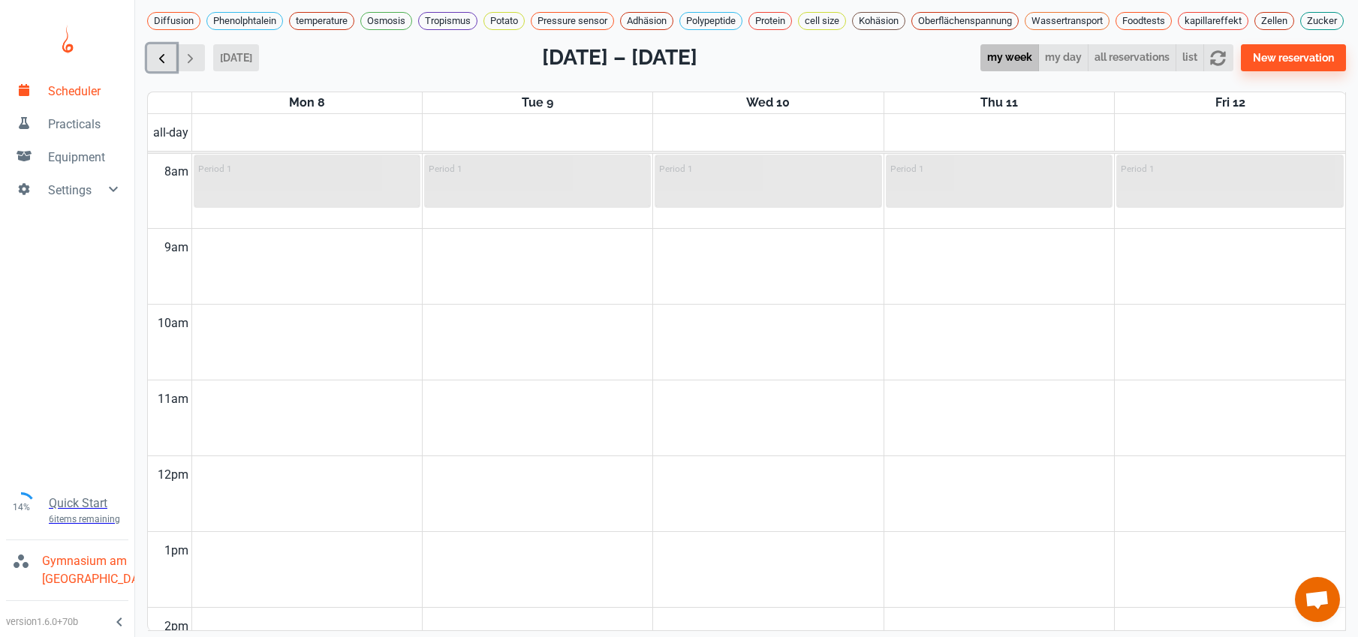
click at [155, 56] on span "button" at bounding box center [162, 58] width 16 height 16
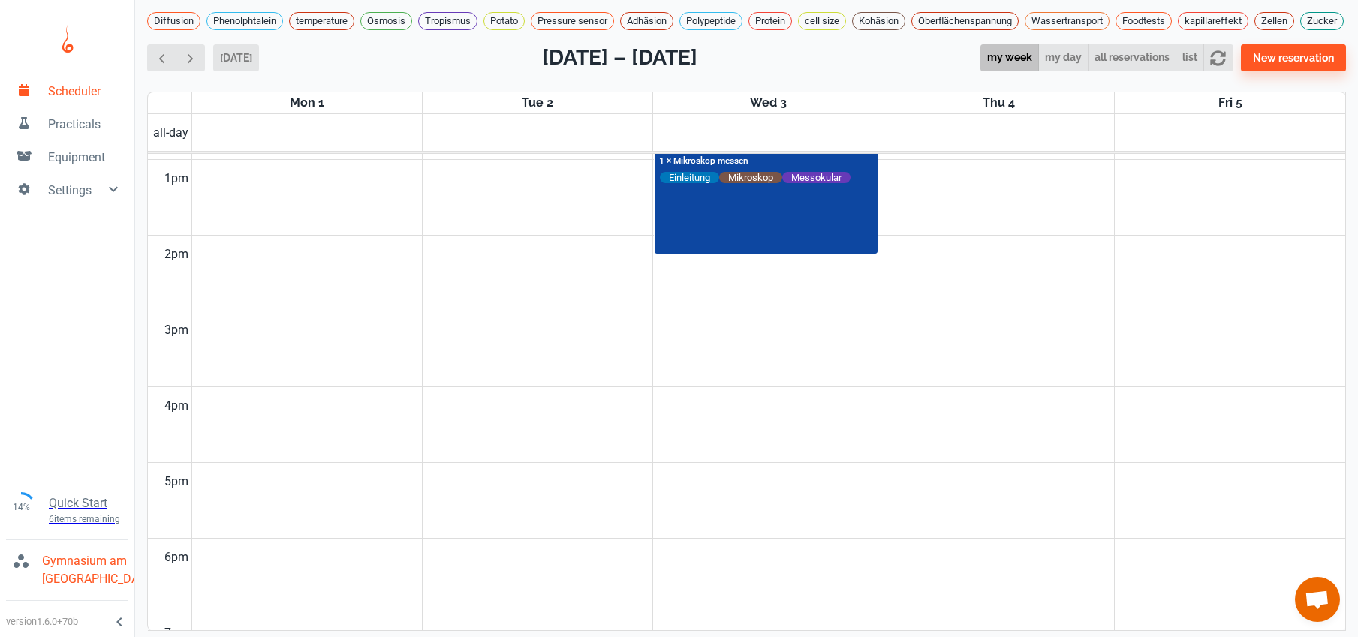
scroll to position [611, 0]
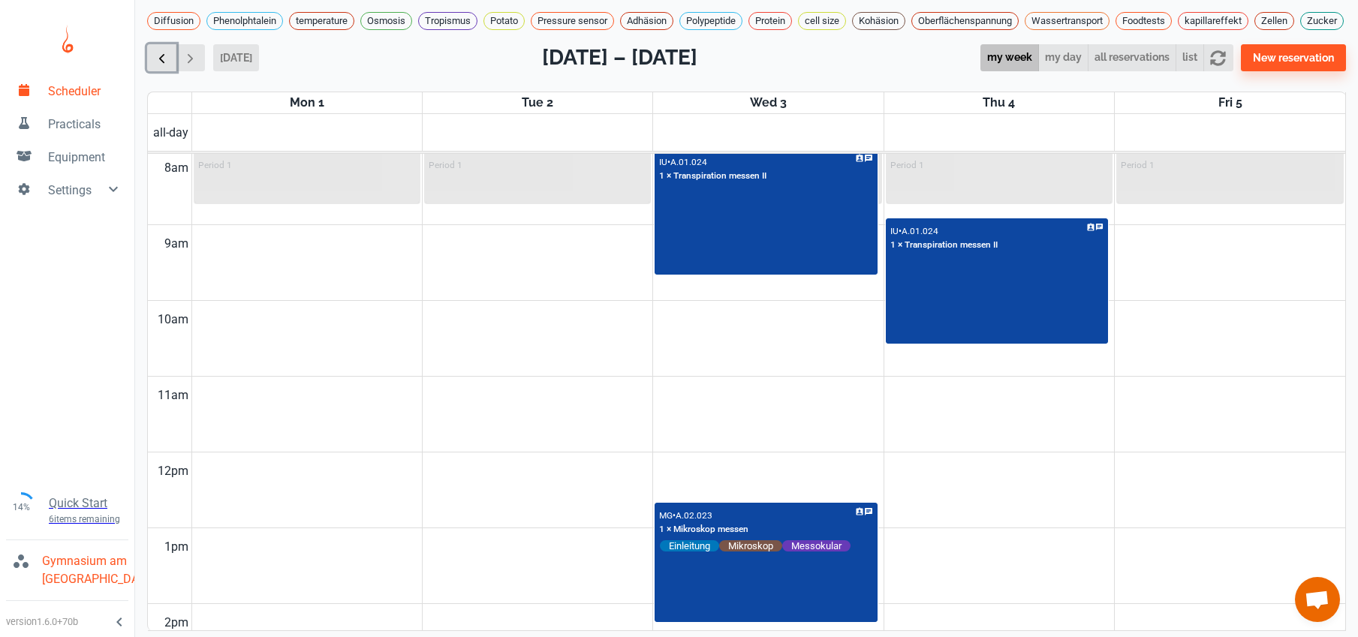
click at [158, 57] on span "button" at bounding box center [162, 58] width 16 height 16
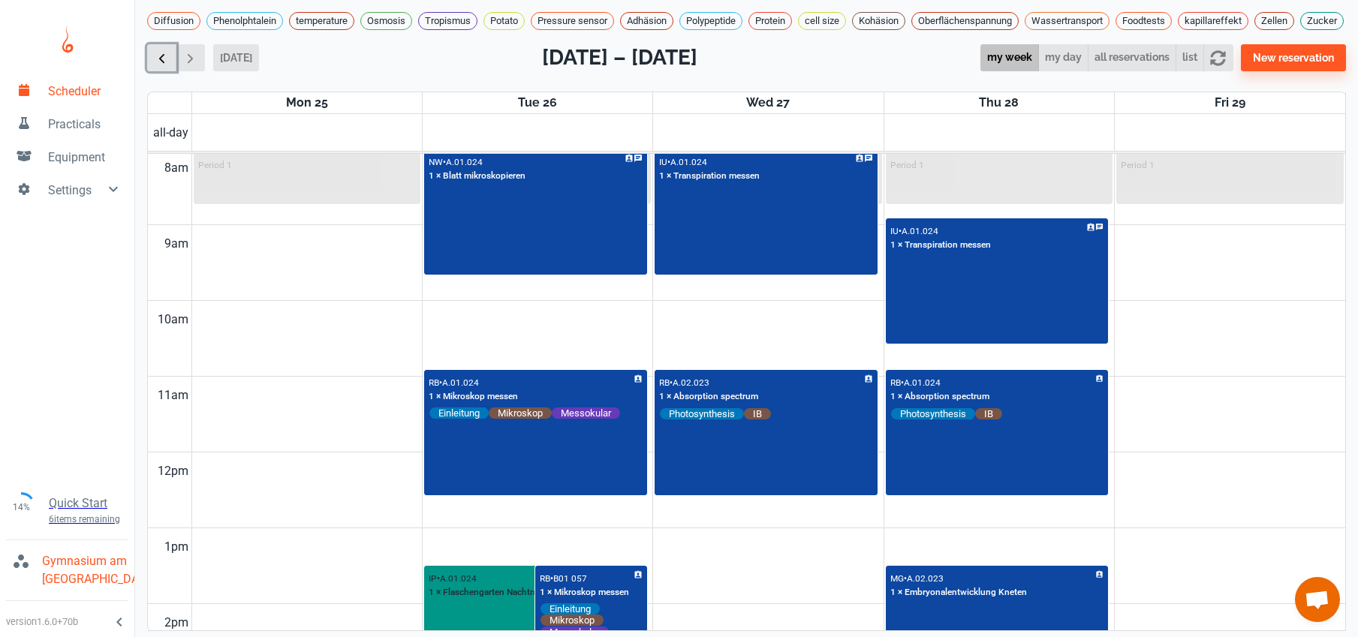
scroll to position [607, 0]
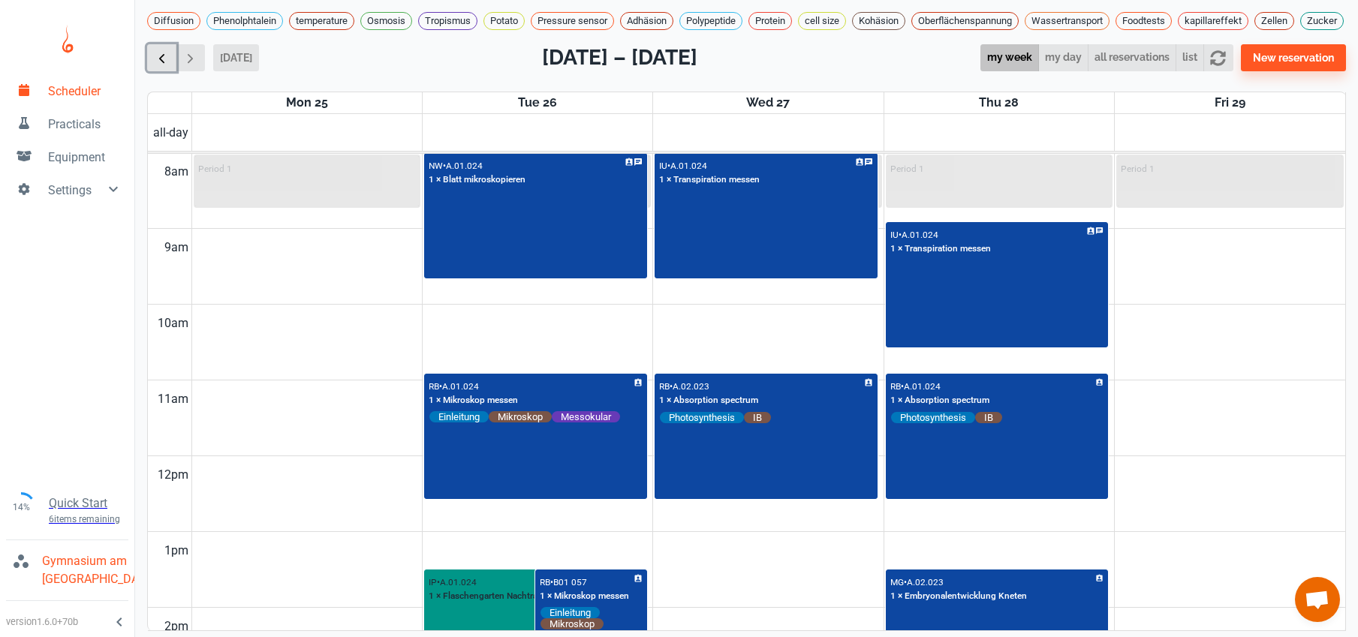
click at [157, 56] on span "button" at bounding box center [162, 58] width 16 height 16
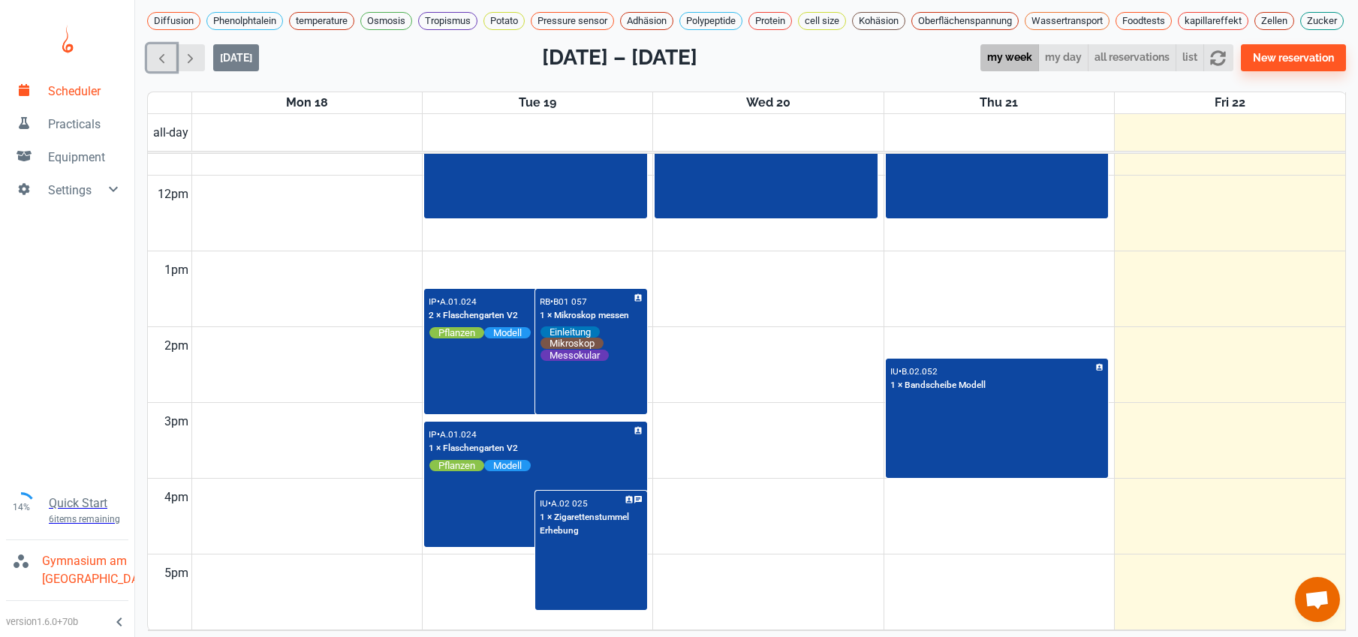
scroll to position [403, 0]
